Goal: Find specific page/section: Find specific page/section

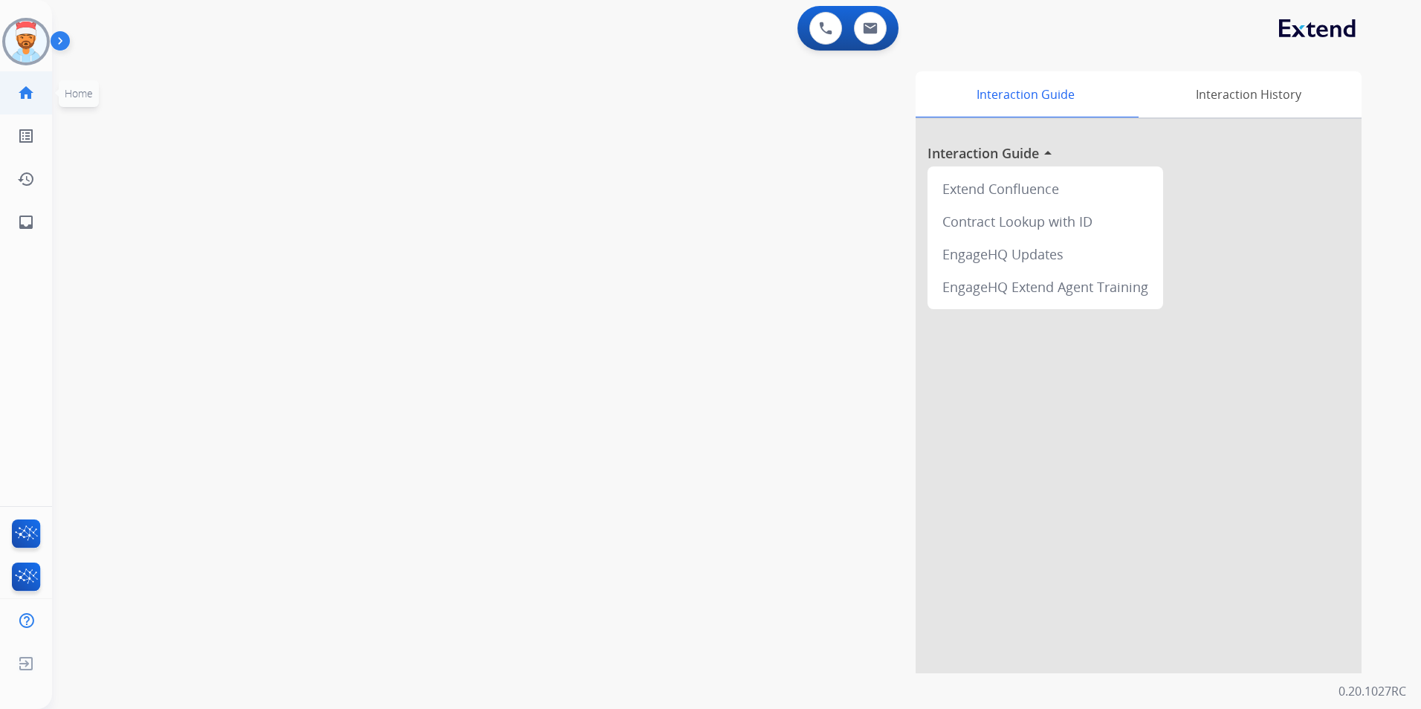
click at [29, 93] on mat-icon "home" at bounding box center [26, 93] width 18 height 18
click at [24, 218] on mat-icon "inbox" at bounding box center [26, 222] width 18 height 18
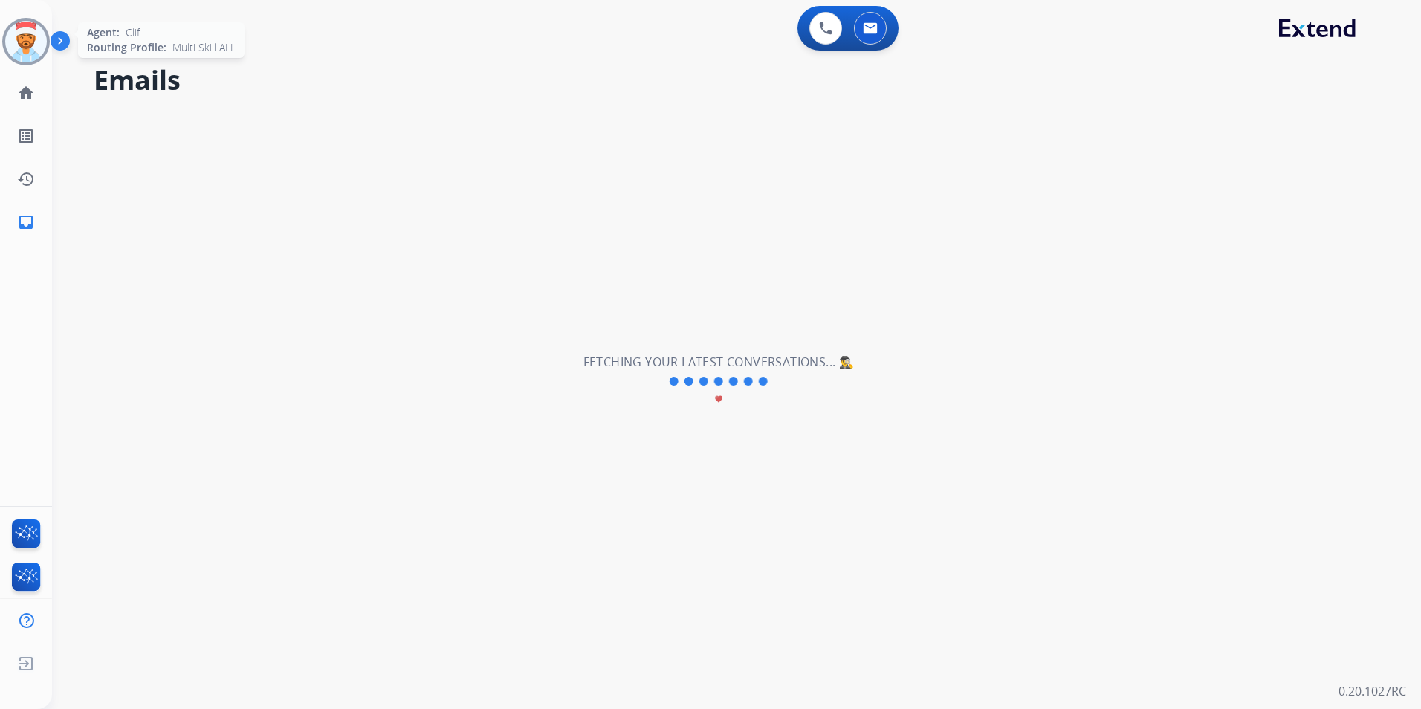
click at [29, 39] on img at bounding box center [26, 42] width 42 height 42
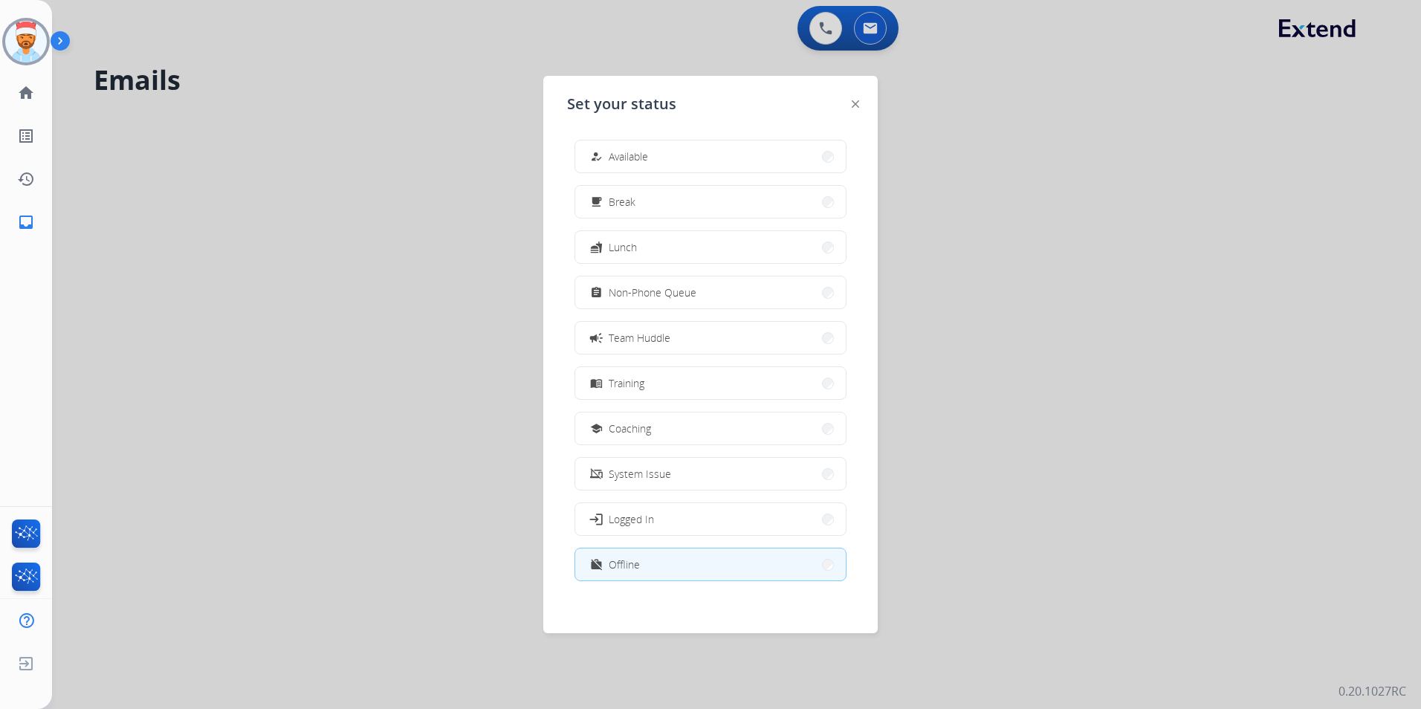
click at [658, 568] on button "work_off Offline" at bounding box center [710, 564] width 270 height 32
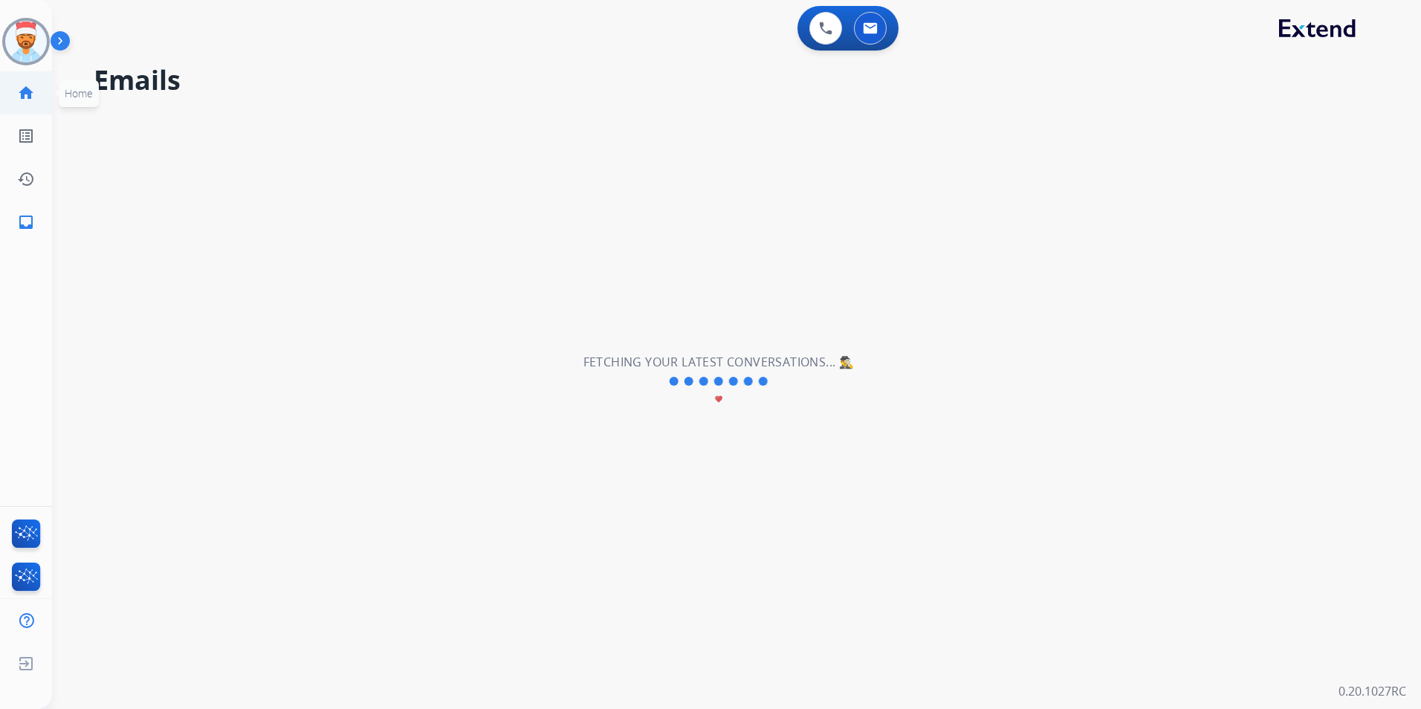
click at [27, 86] on mat-icon "home" at bounding box center [26, 93] width 18 height 18
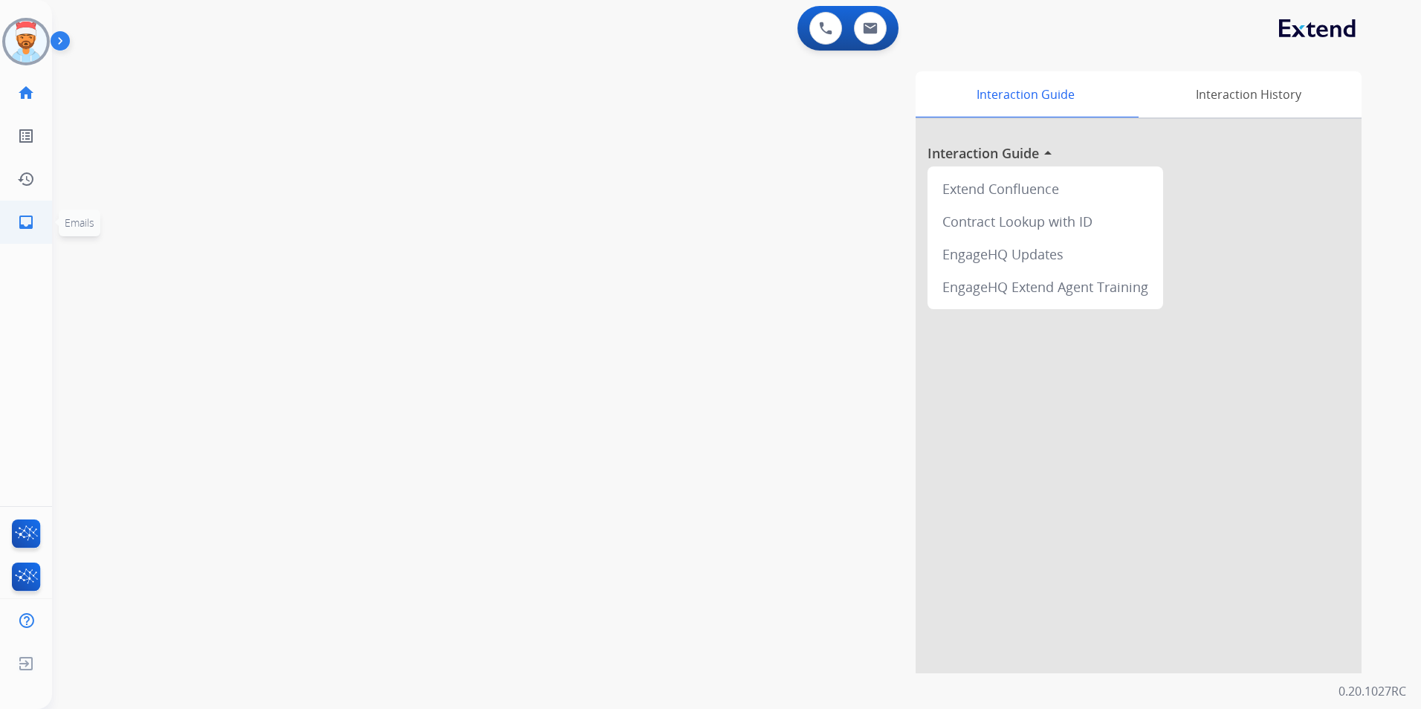
click at [24, 229] on mat-icon "inbox" at bounding box center [26, 222] width 18 height 18
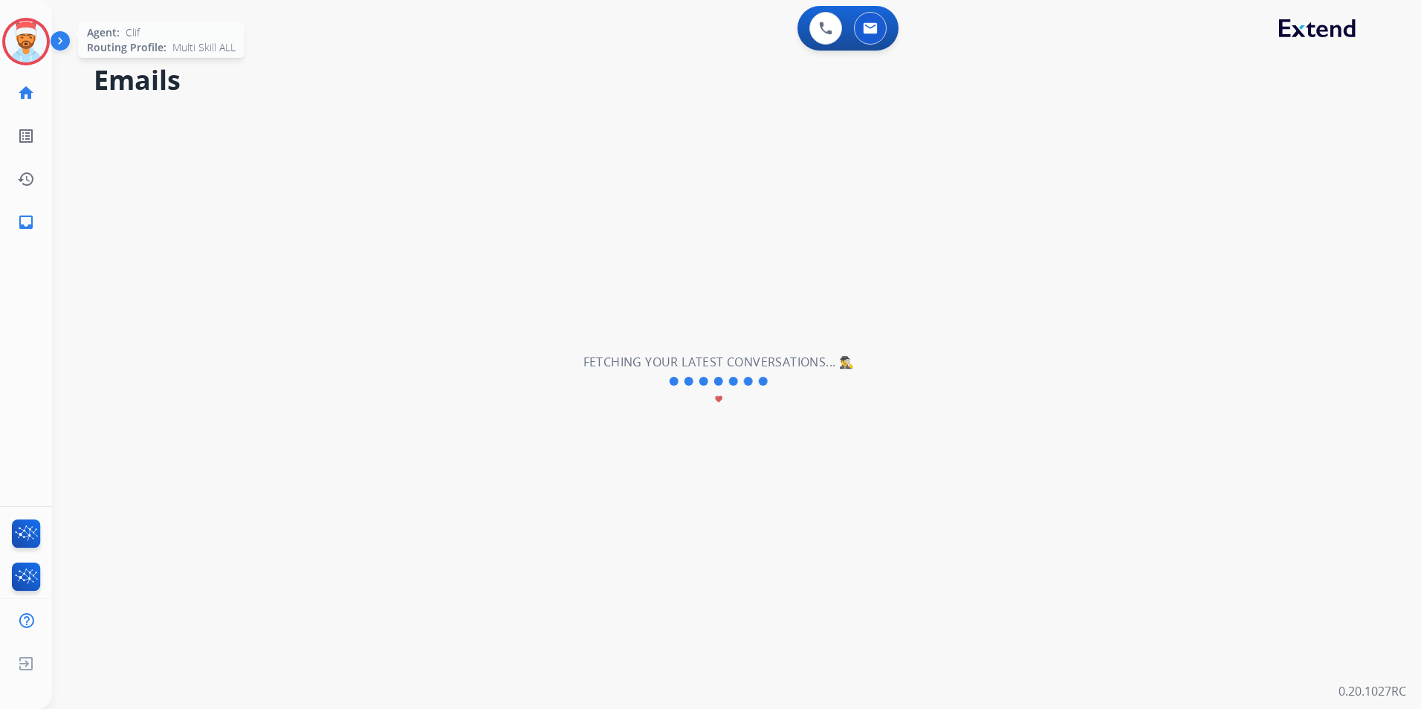
click at [33, 40] on img at bounding box center [26, 42] width 42 height 42
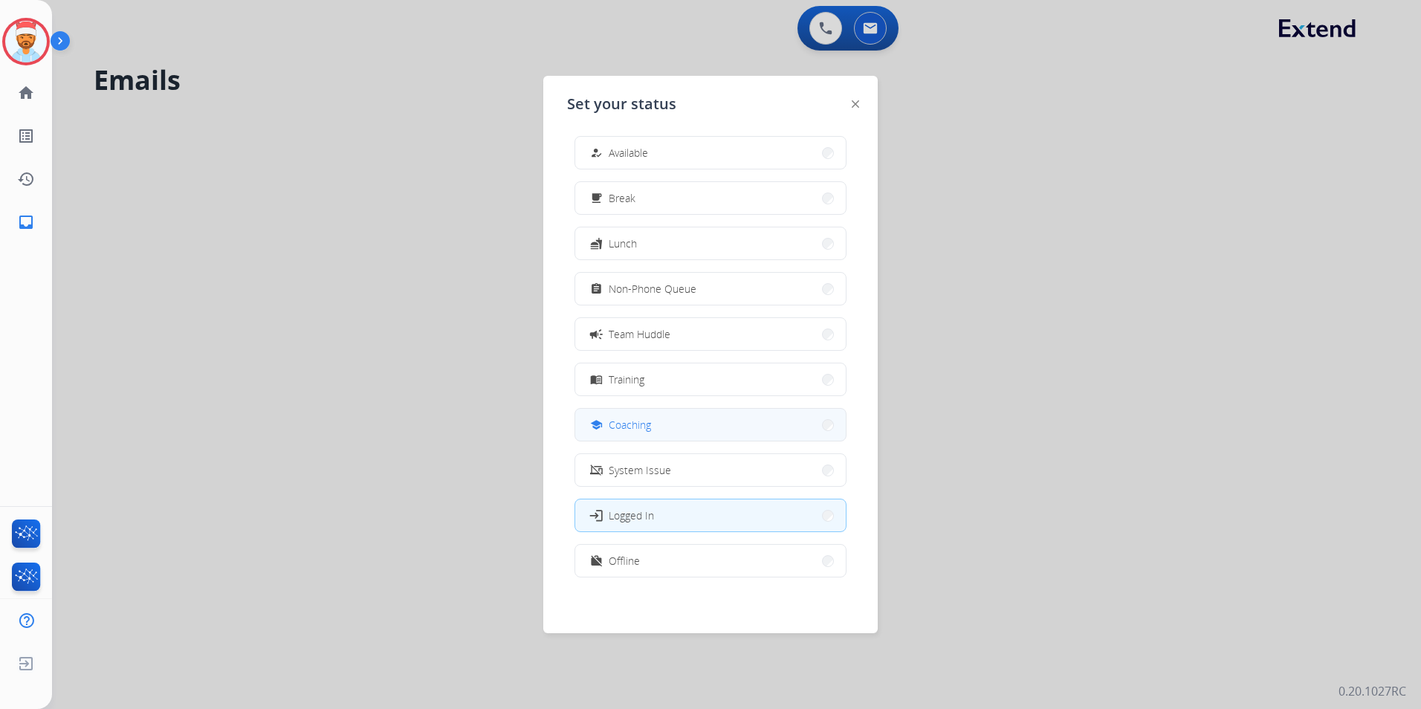
scroll to position [4, 0]
click at [675, 556] on button "work_off Offline" at bounding box center [710, 560] width 270 height 32
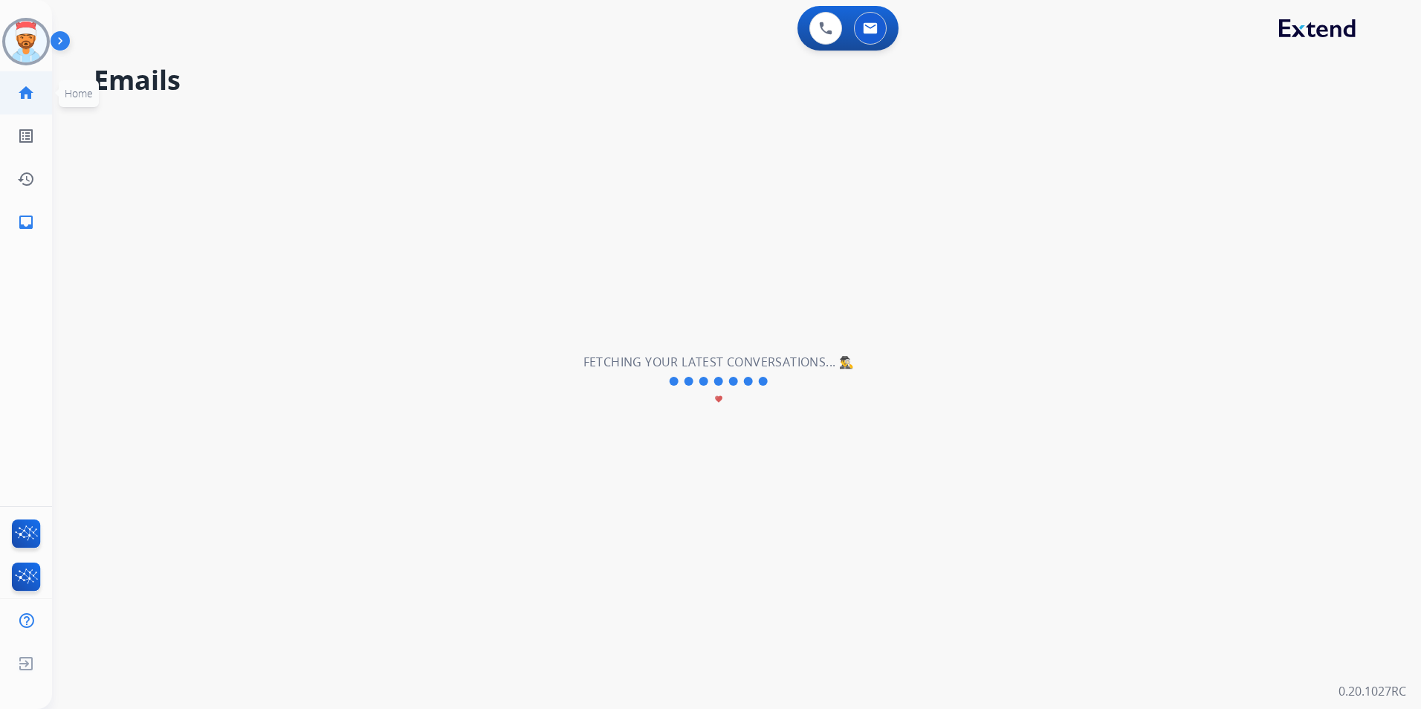
click at [26, 94] on mat-icon "home" at bounding box center [26, 93] width 18 height 18
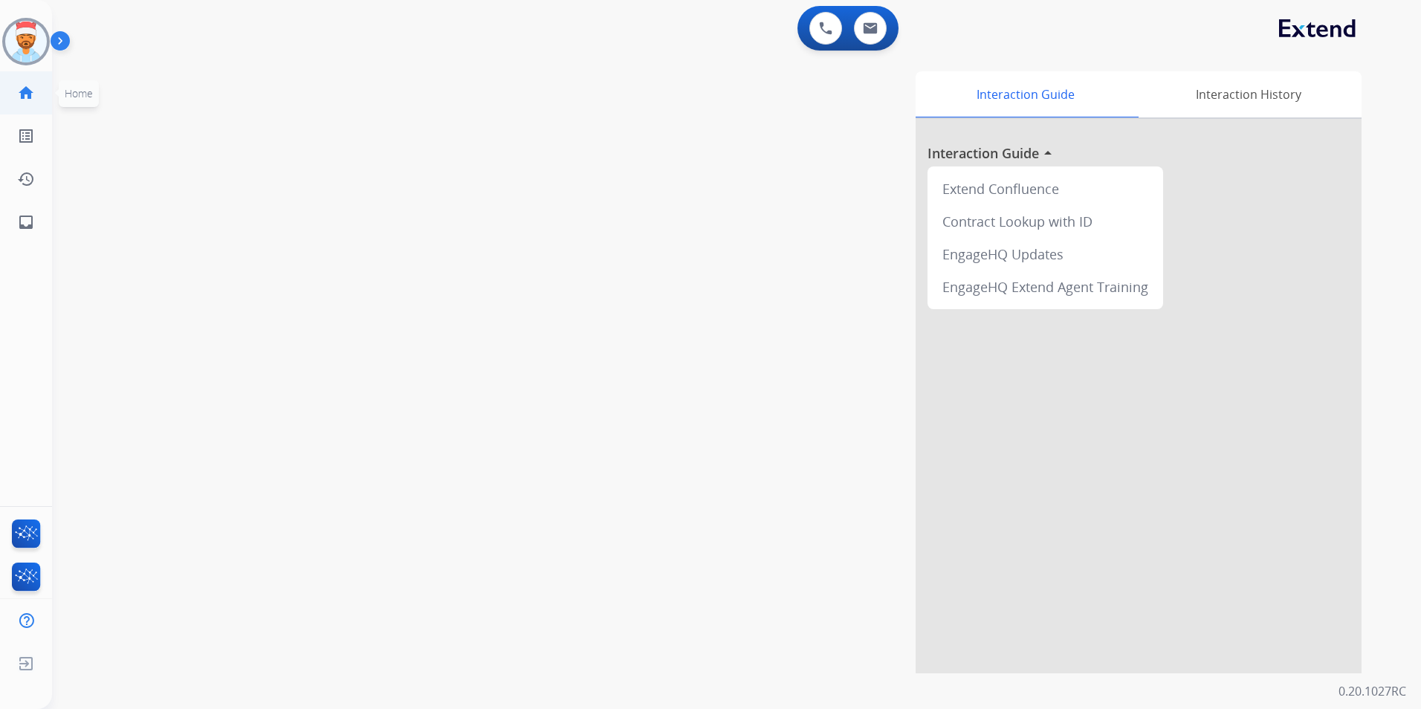
click at [22, 88] on mat-icon "home" at bounding box center [26, 93] width 18 height 18
click at [27, 227] on mat-icon "inbox" at bounding box center [26, 222] width 18 height 18
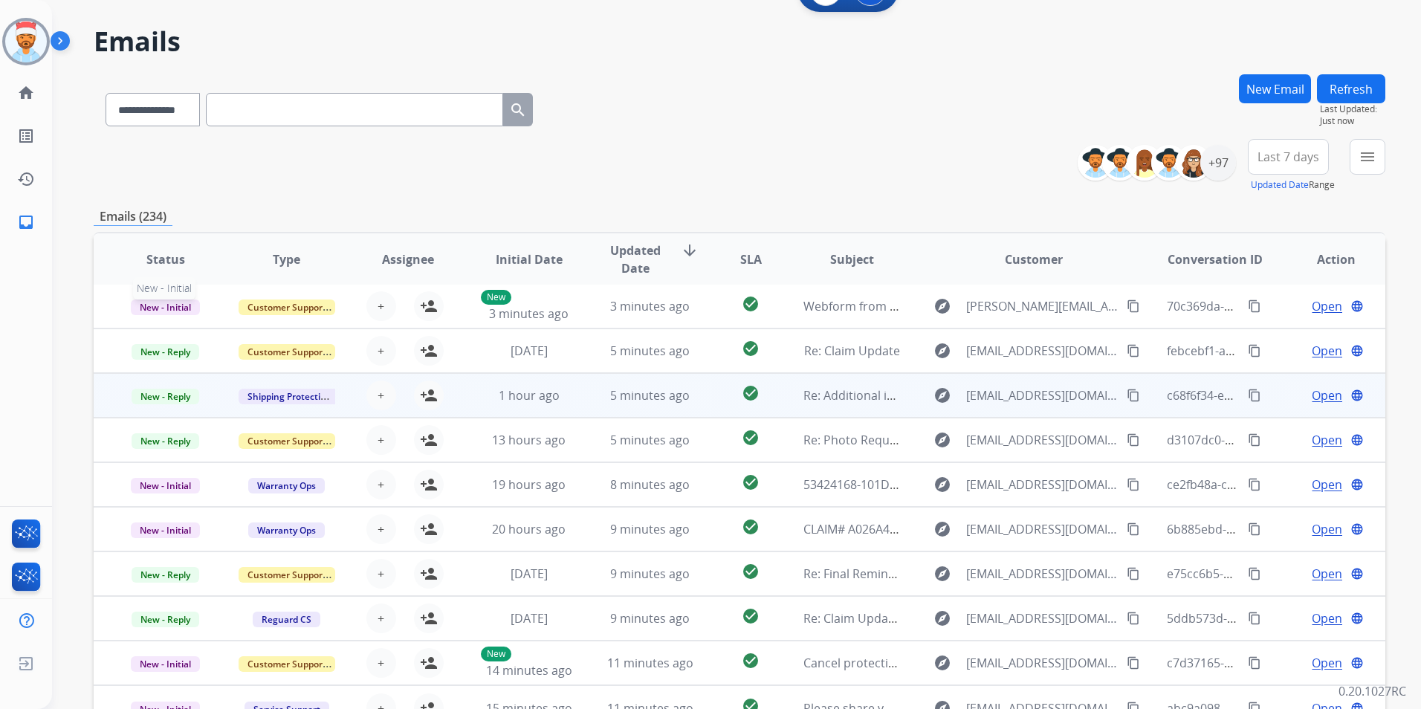
scroll to position [74, 0]
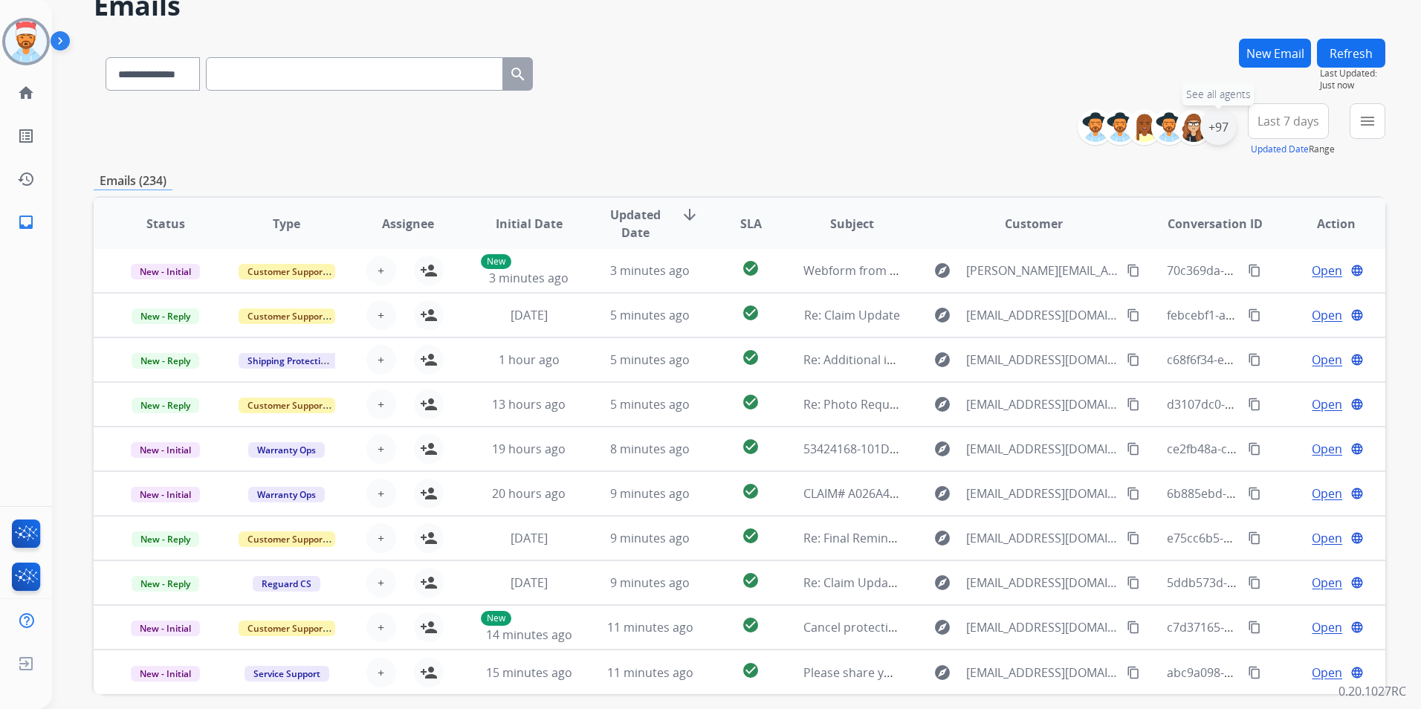
click at [1213, 134] on div "+97" at bounding box center [1218, 127] width 36 height 36
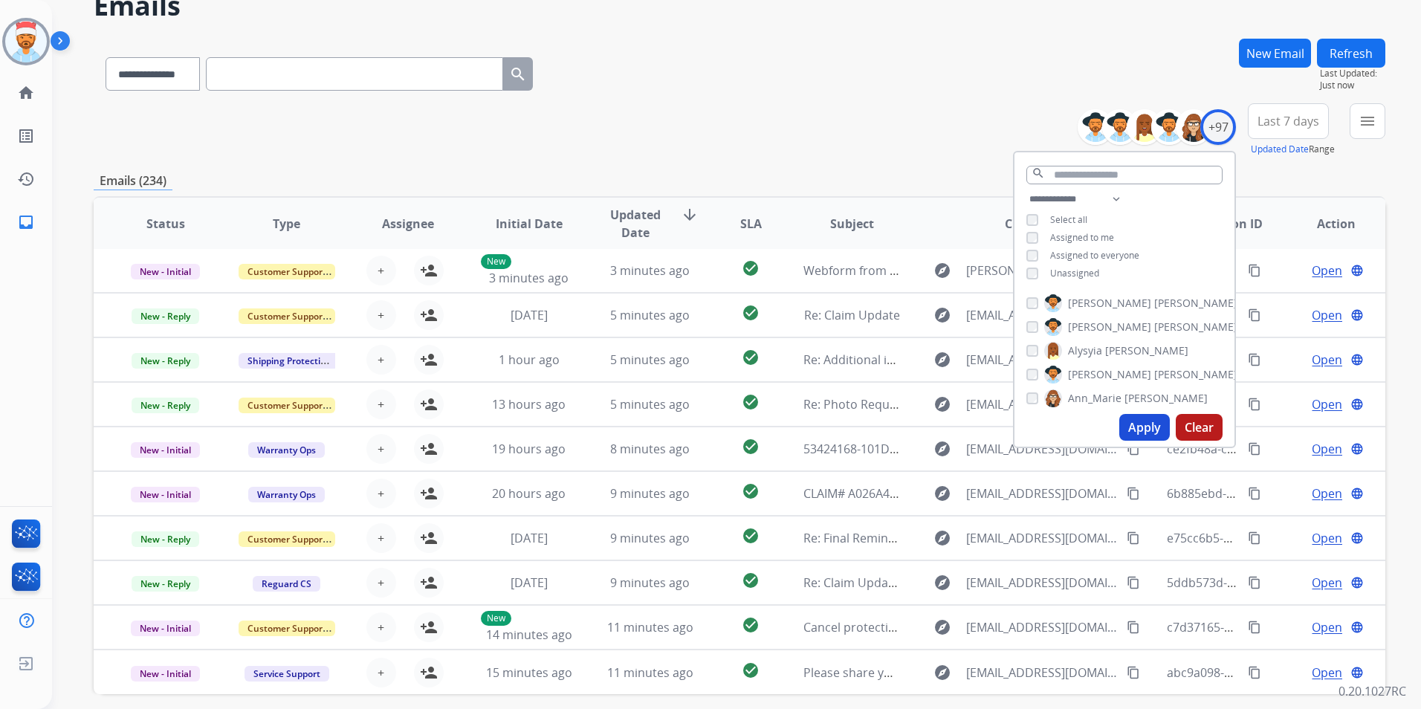
drag, startPoint x: 1131, startPoint y: 424, endPoint x: 1152, endPoint y: 418, distance: 22.4
click at [1132, 423] on button "Apply" at bounding box center [1144, 427] width 51 height 27
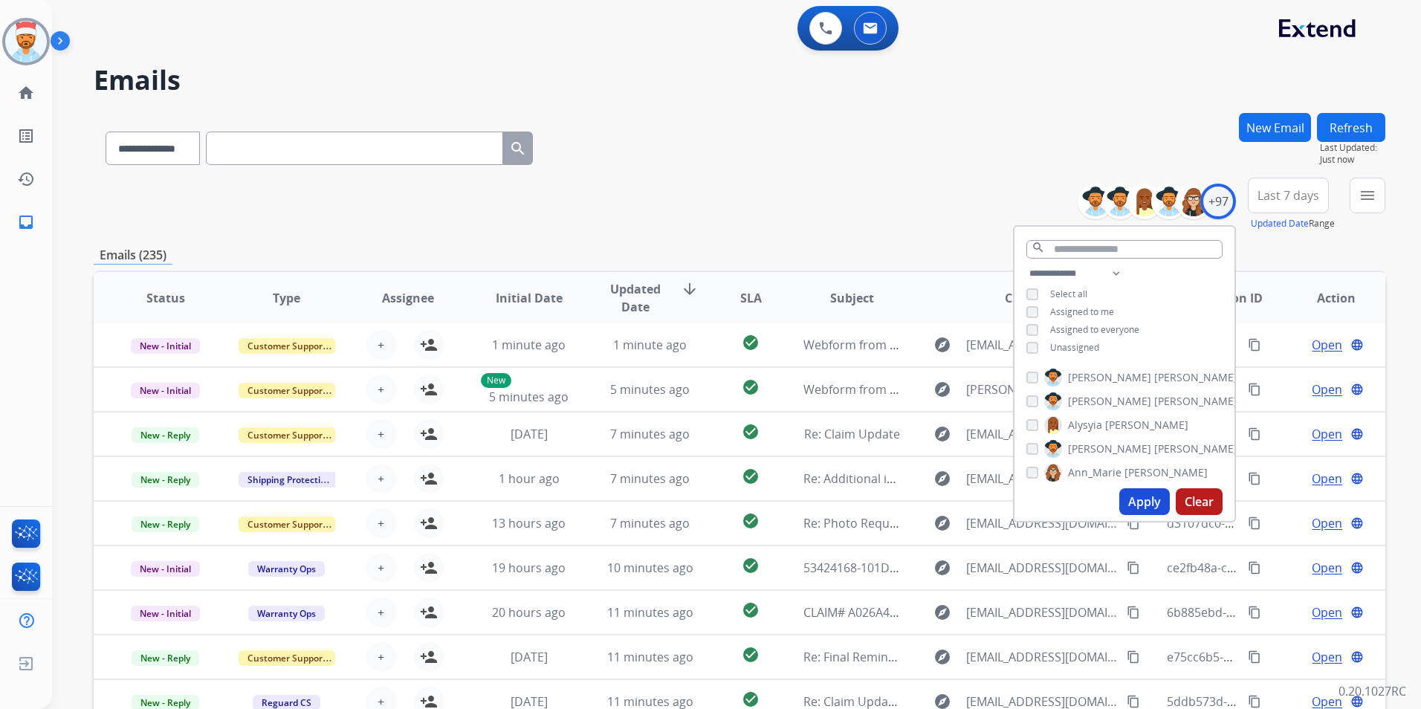
drag, startPoint x: 1299, startPoint y: 192, endPoint x: 1276, endPoint y: 274, distance: 85.6
click at [1299, 192] on span "Last 7 days" at bounding box center [1288, 195] width 62 height 6
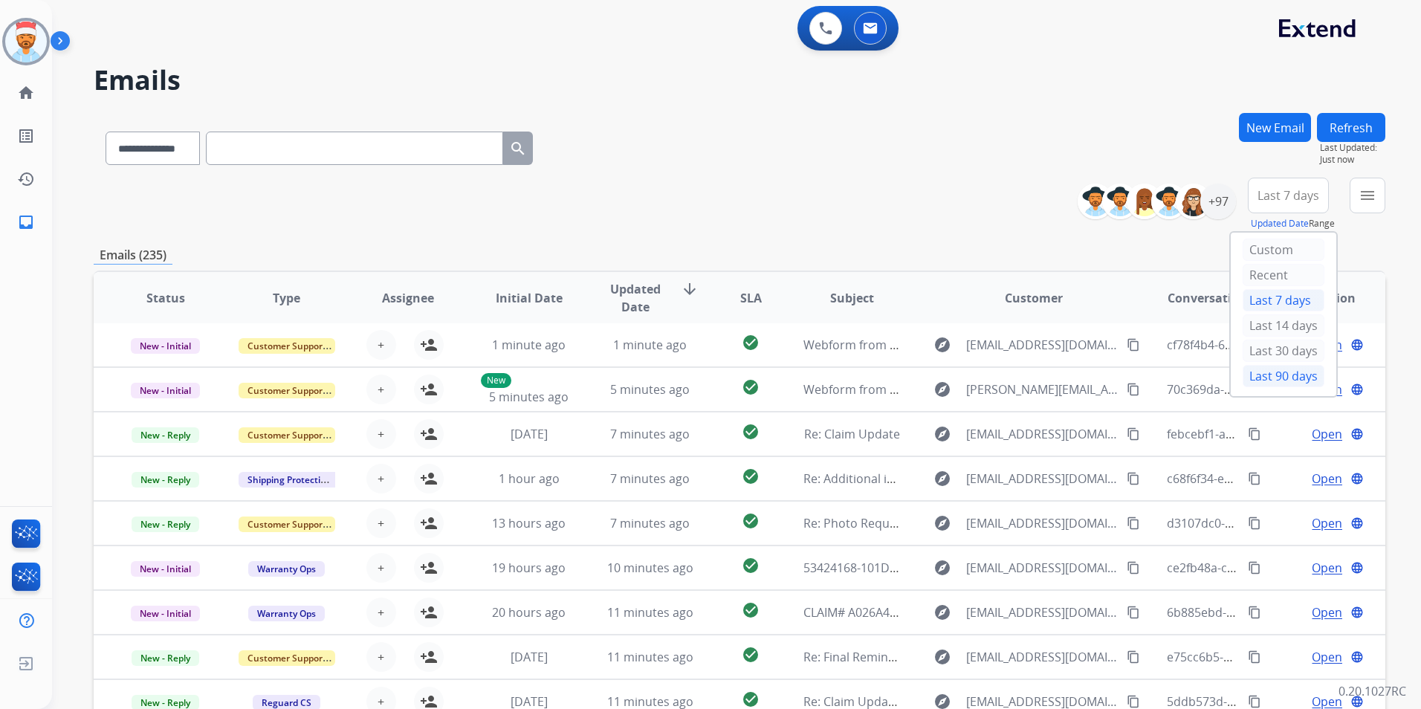
click at [1266, 380] on div "Last 90 days" at bounding box center [1283, 376] width 82 height 22
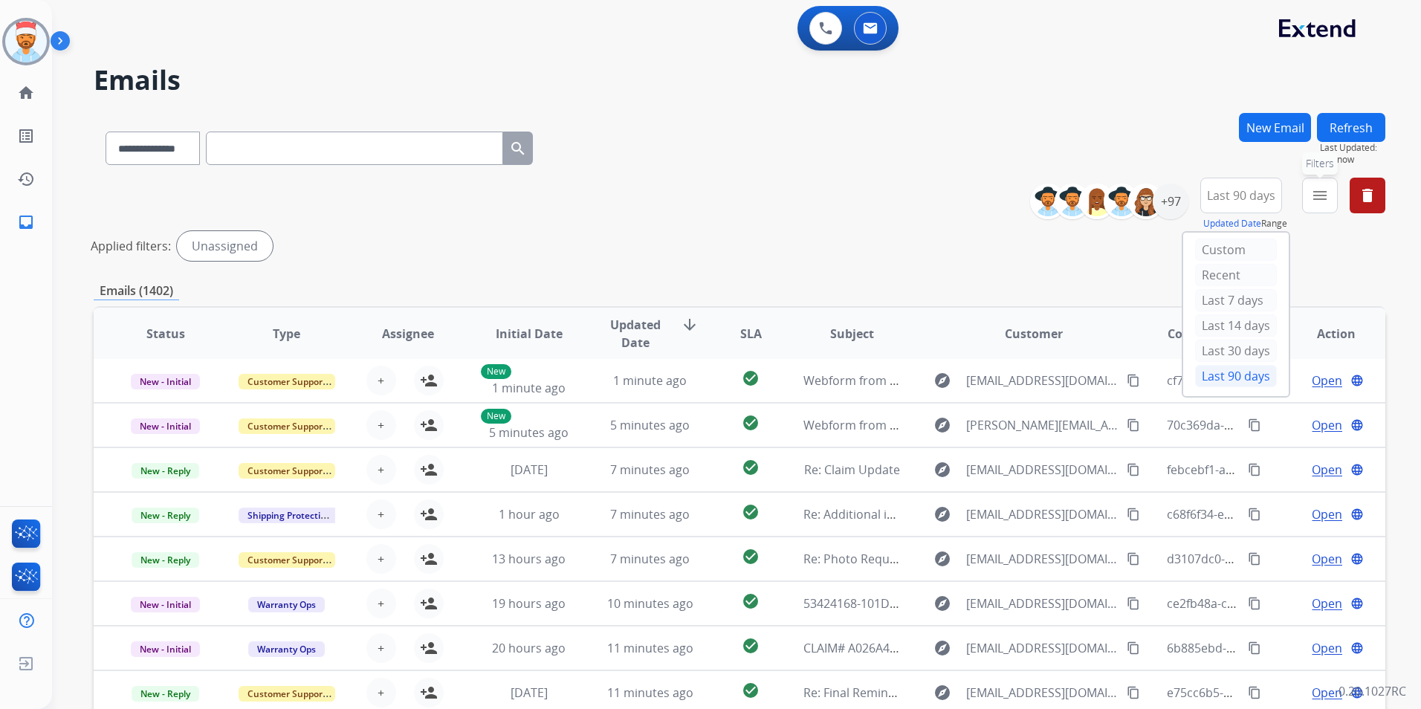
click at [1313, 205] on button "menu Filters" at bounding box center [1320, 196] width 36 height 36
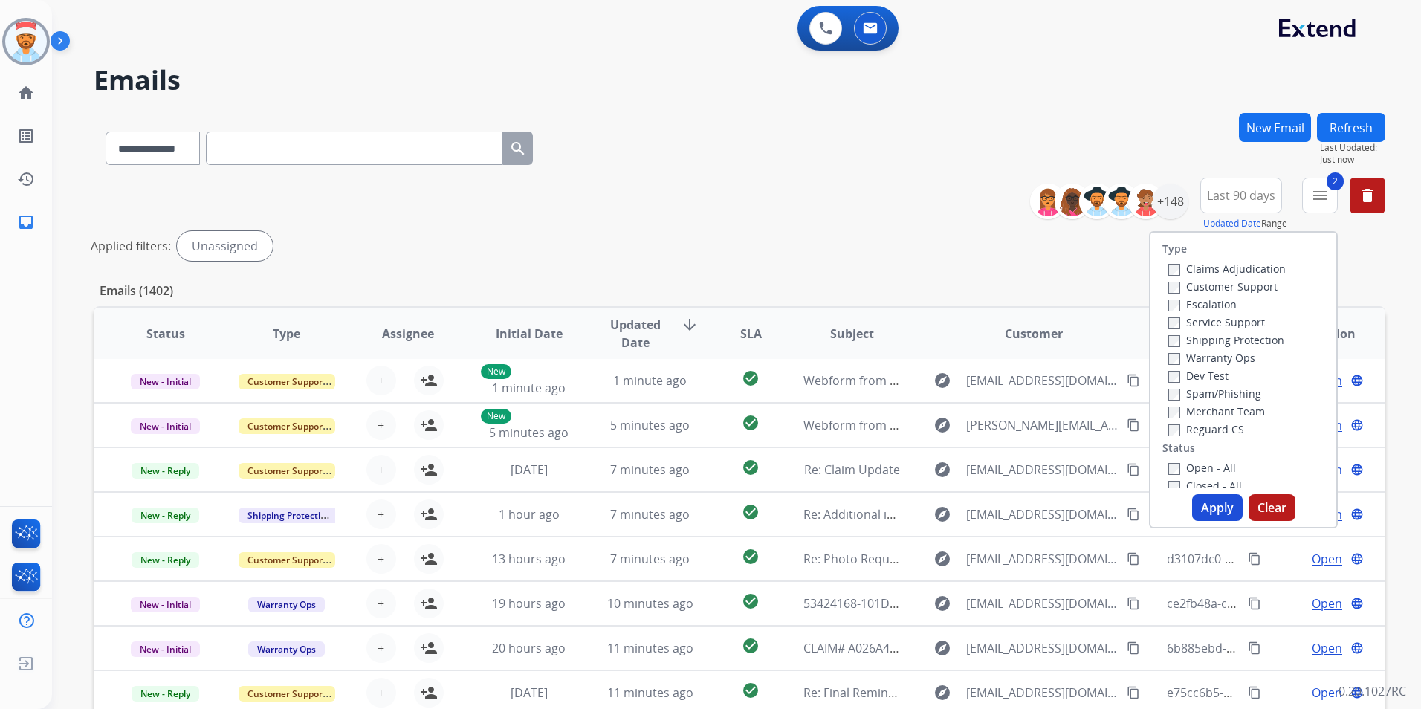
click at [1162, 429] on div "Claims Adjudication Customer Support Escalation Service Support Shipping Protec…" at bounding box center [1223, 348] width 123 height 178
click at [1203, 499] on button "Apply" at bounding box center [1217, 507] width 51 height 27
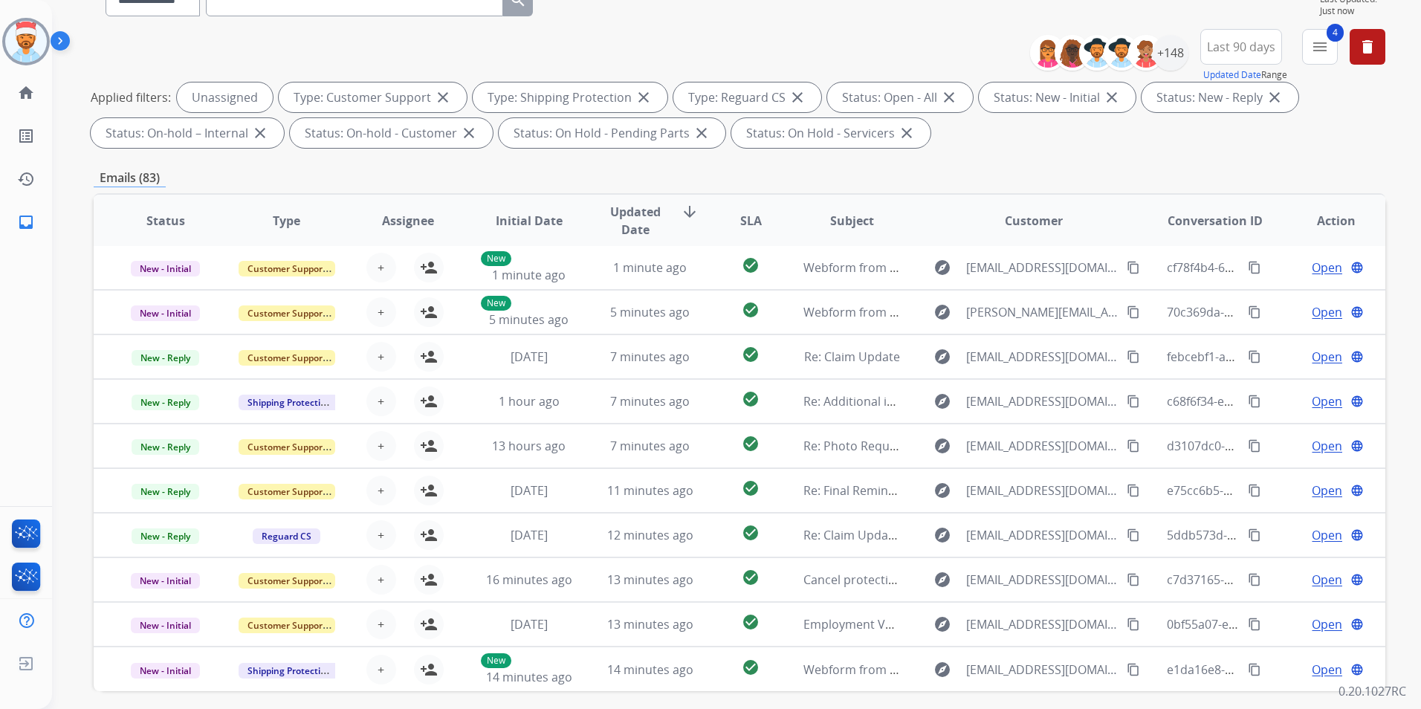
click at [740, 221] on span "SLA" at bounding box center [751, 221] width 22 height 18
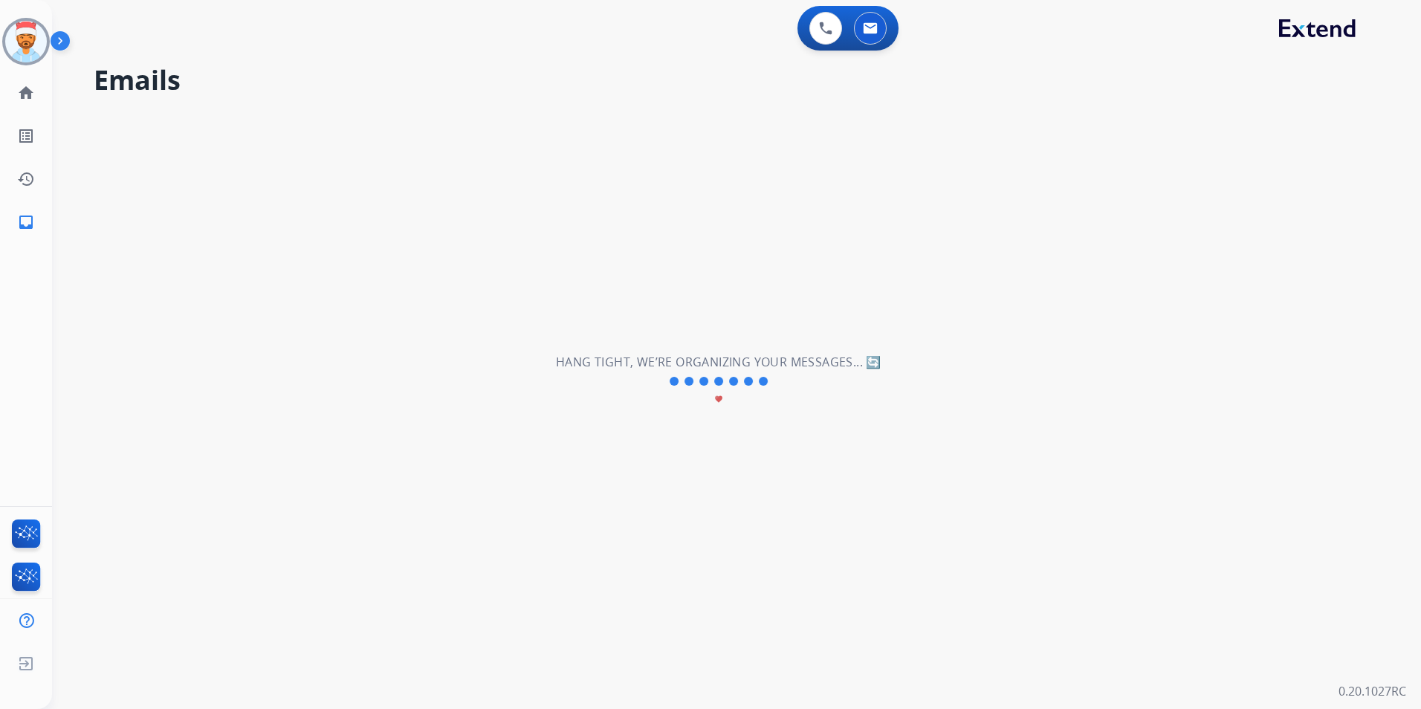
scroll to position [0, 0]
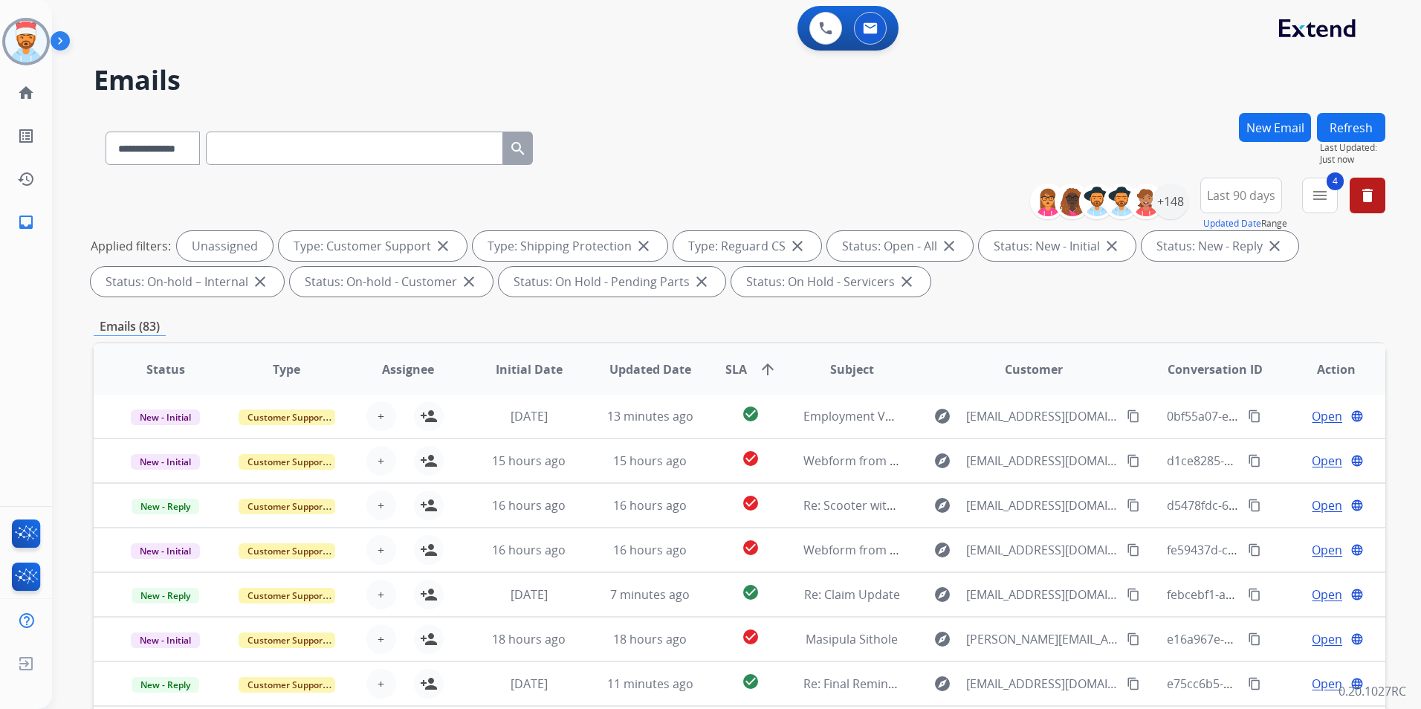
click at [955, 322] on div "Emails (83)" at bounding box center [739, 326] width 1291 height 19
click at [729, 369] on span "SLA" at bounding box center [736, 369] width 22 height 18
